Goal: Information Seeking & Learning: Learn about a topic

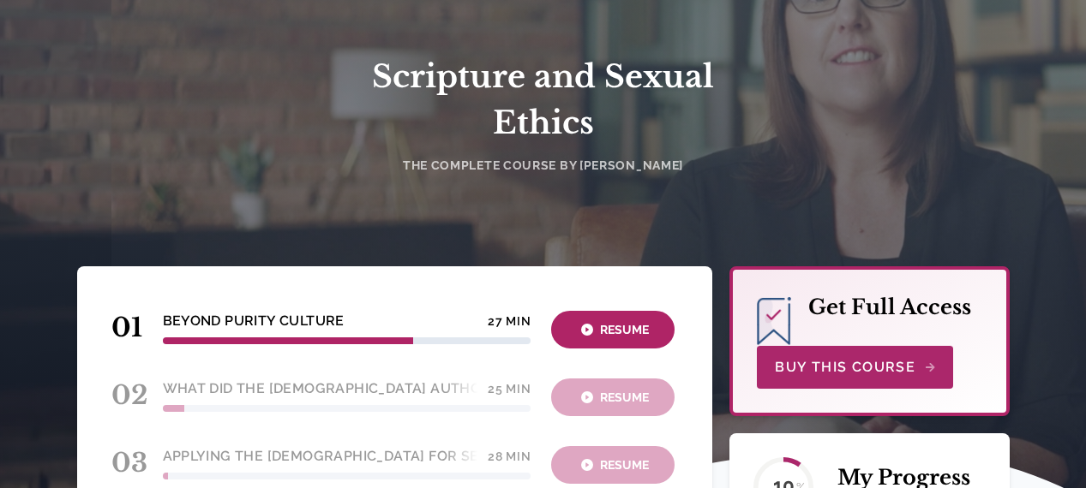
scroll to position [171, 0]
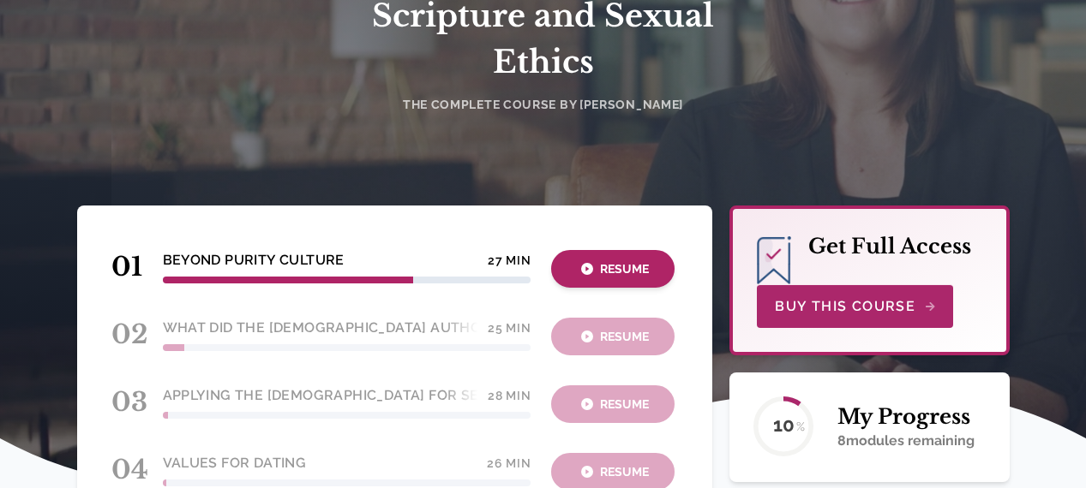
click at [583, 272] on div "Resume" at bounding box center [612, 270] width 113 height 20
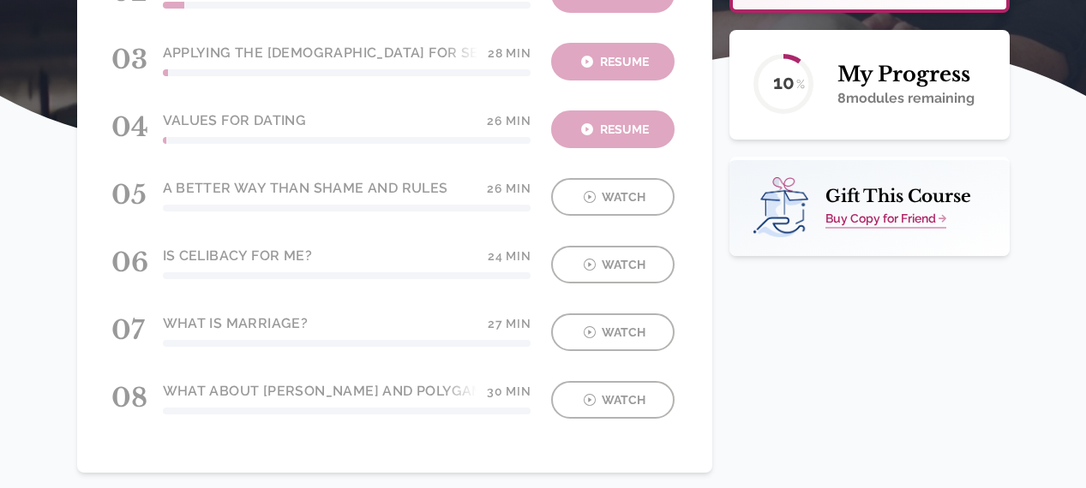
scroll to position [257, 0]
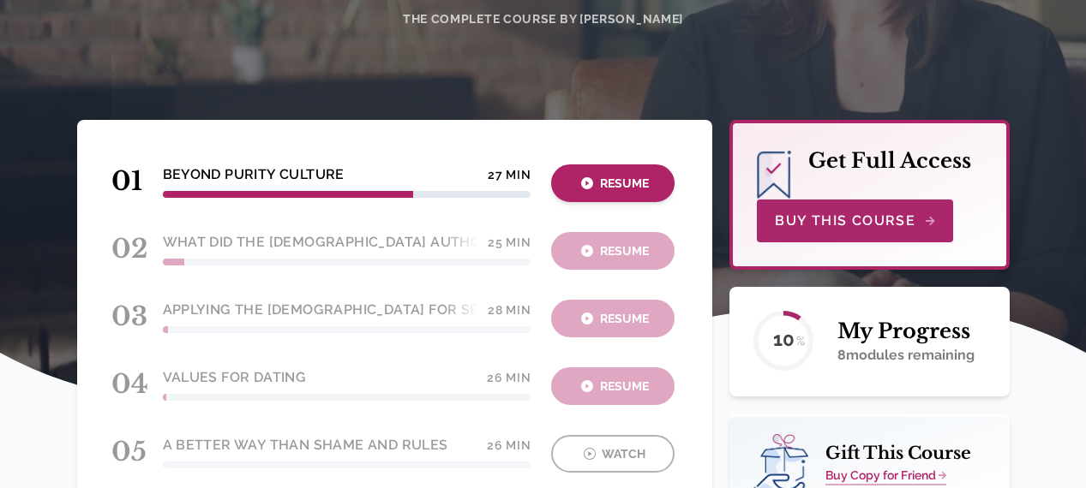
click at [611, 176] on div "Resume" at bounding box center [612, 184] width 113 height 20
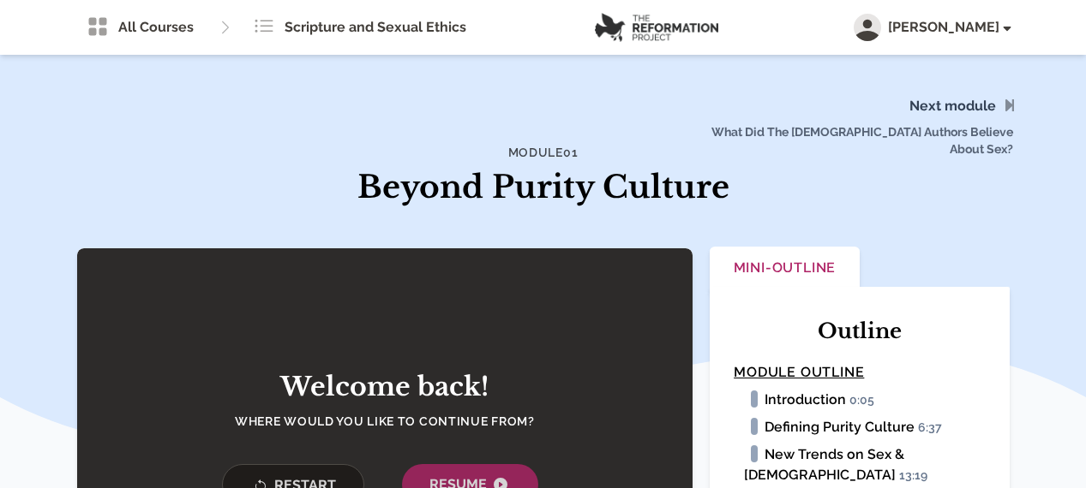
click at [1003, 105] on span "What Did The [DEMOGRAPHIC_DATA] Authors Believe About Sex?" at bounding box center [858, 127] width 329 height 117
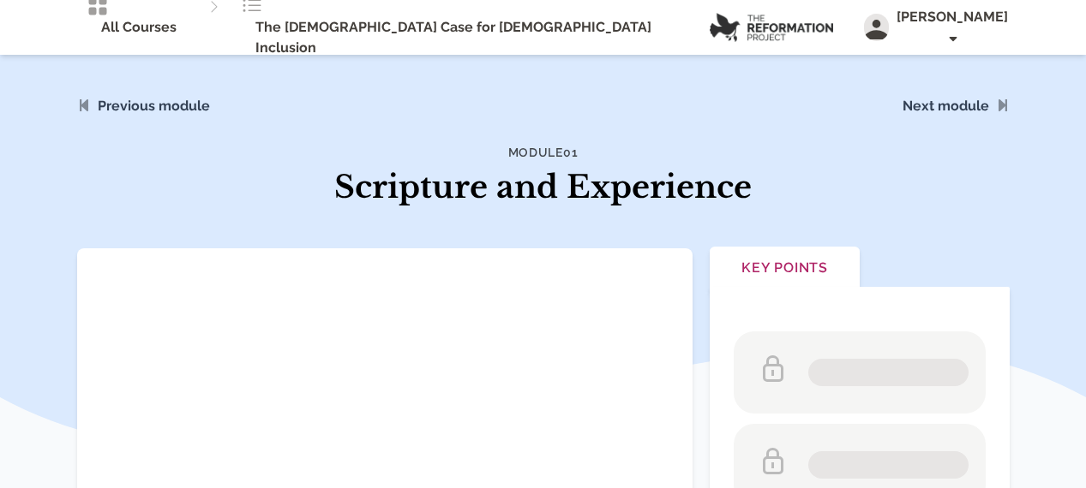
scroll to position [171, 0]
